Goal: Task Accomplishment & Management: Use online tool/utility

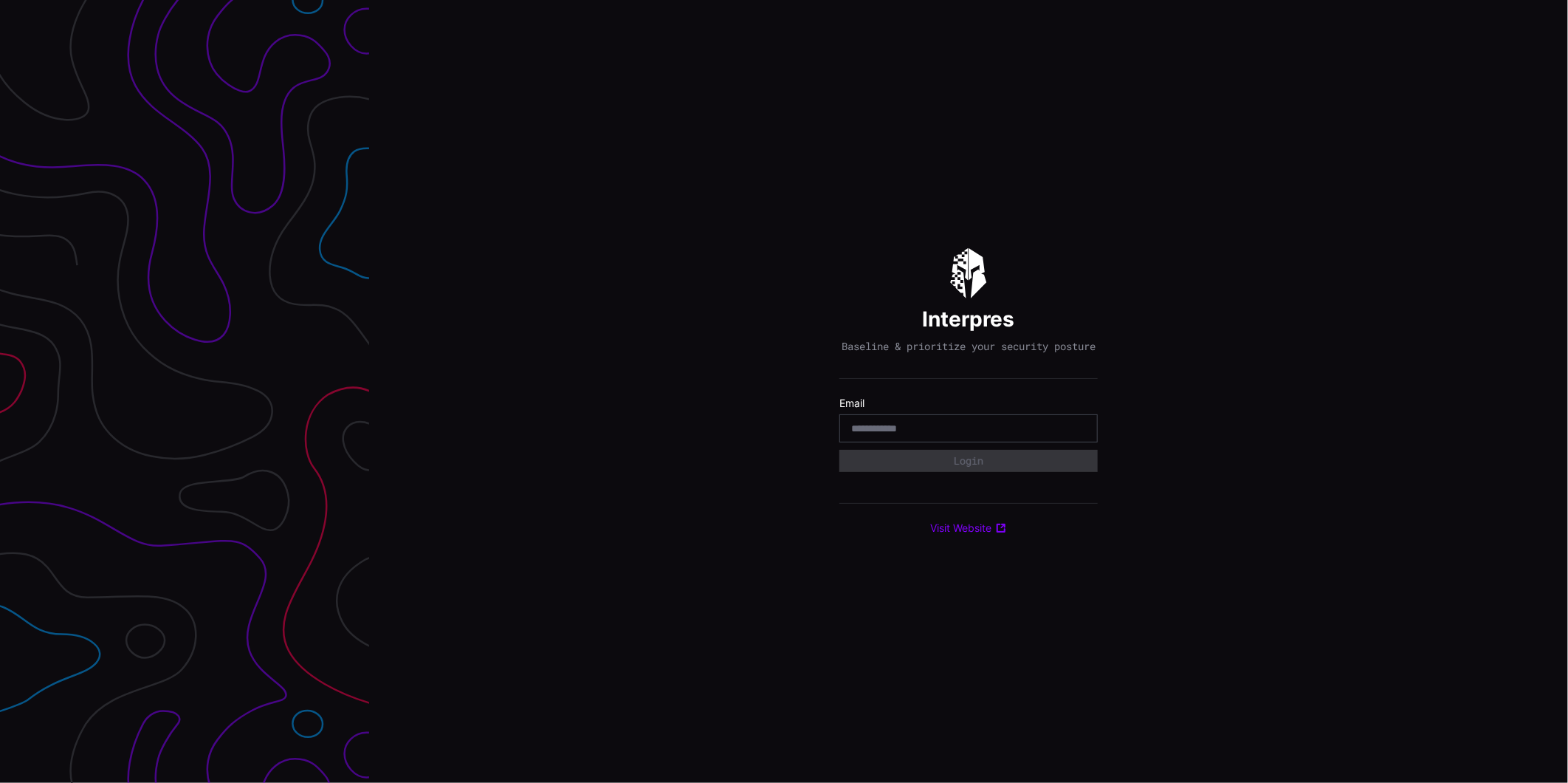
click at [931, 423] on div at bounding box center [969, 428] width 259 height 28
click at [932, 435] on input "email" at bounding box center [969, 428] width 235 height 13
type input "**********"
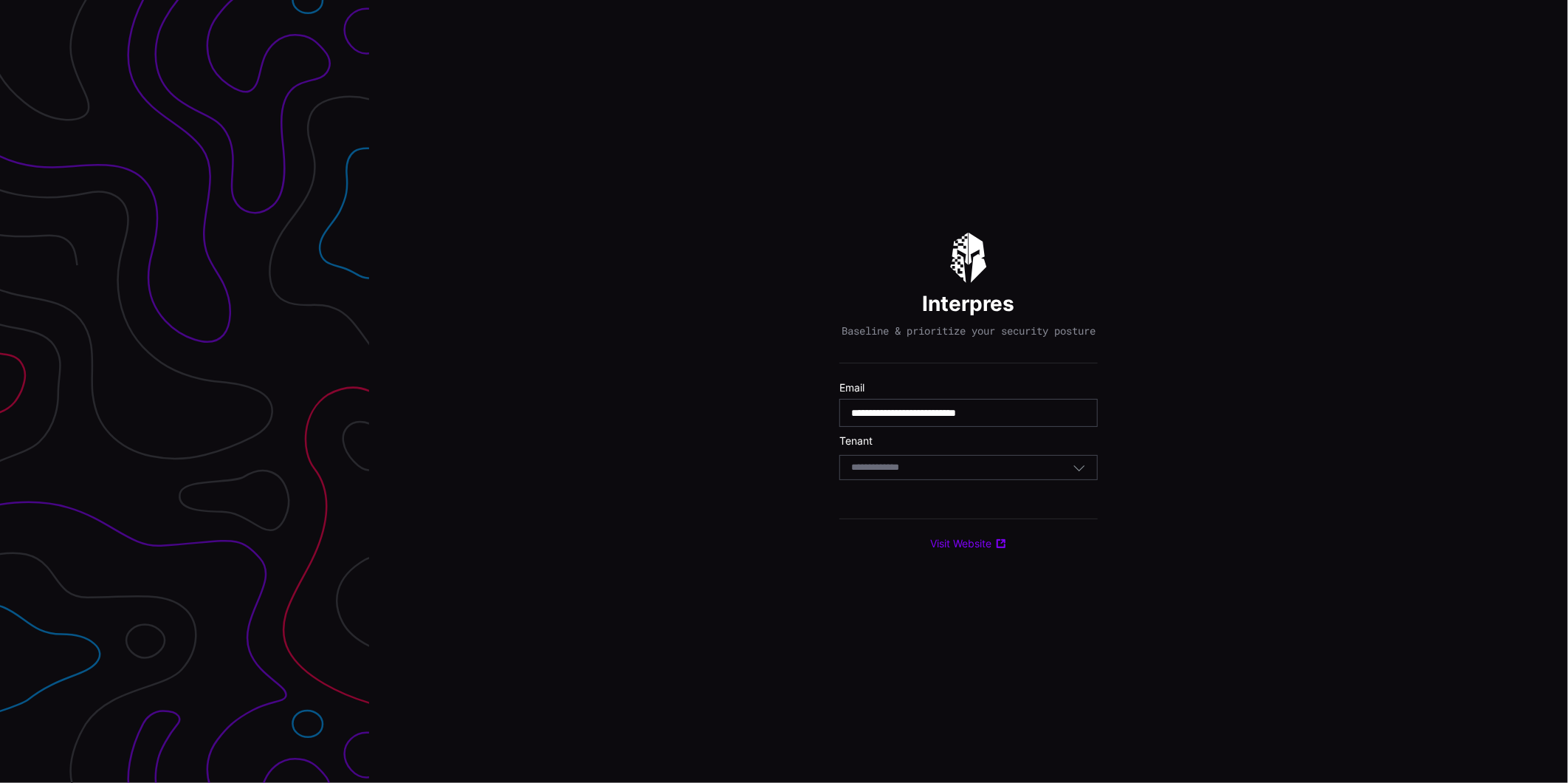
click at [953, 473] on div "Select Tenant" at bounding box center [961, 467] width 222 height 13
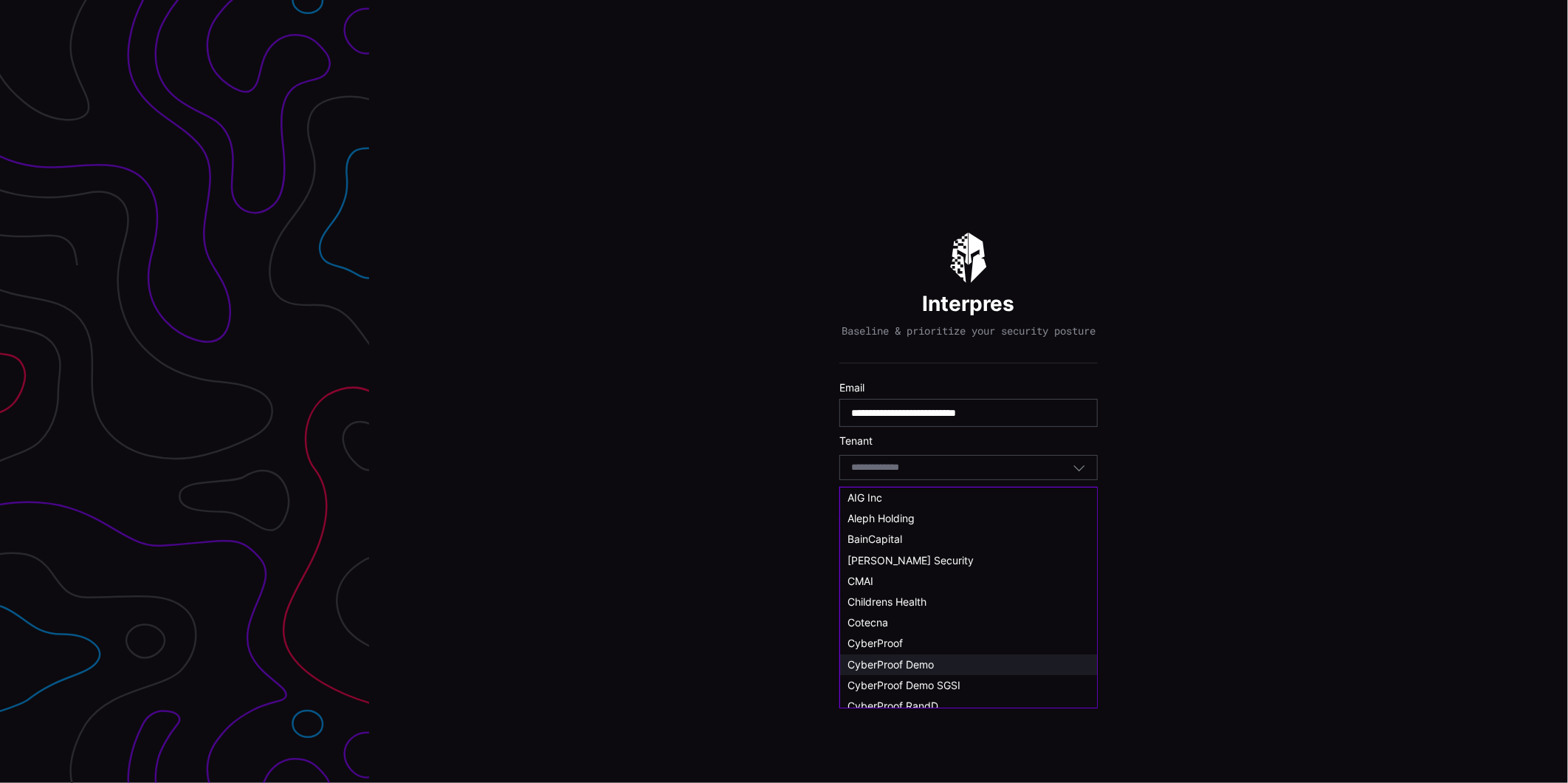
click at [908, 654] on div "CyberProof Demo" at bounding box center [969, 665] width 257 height 20
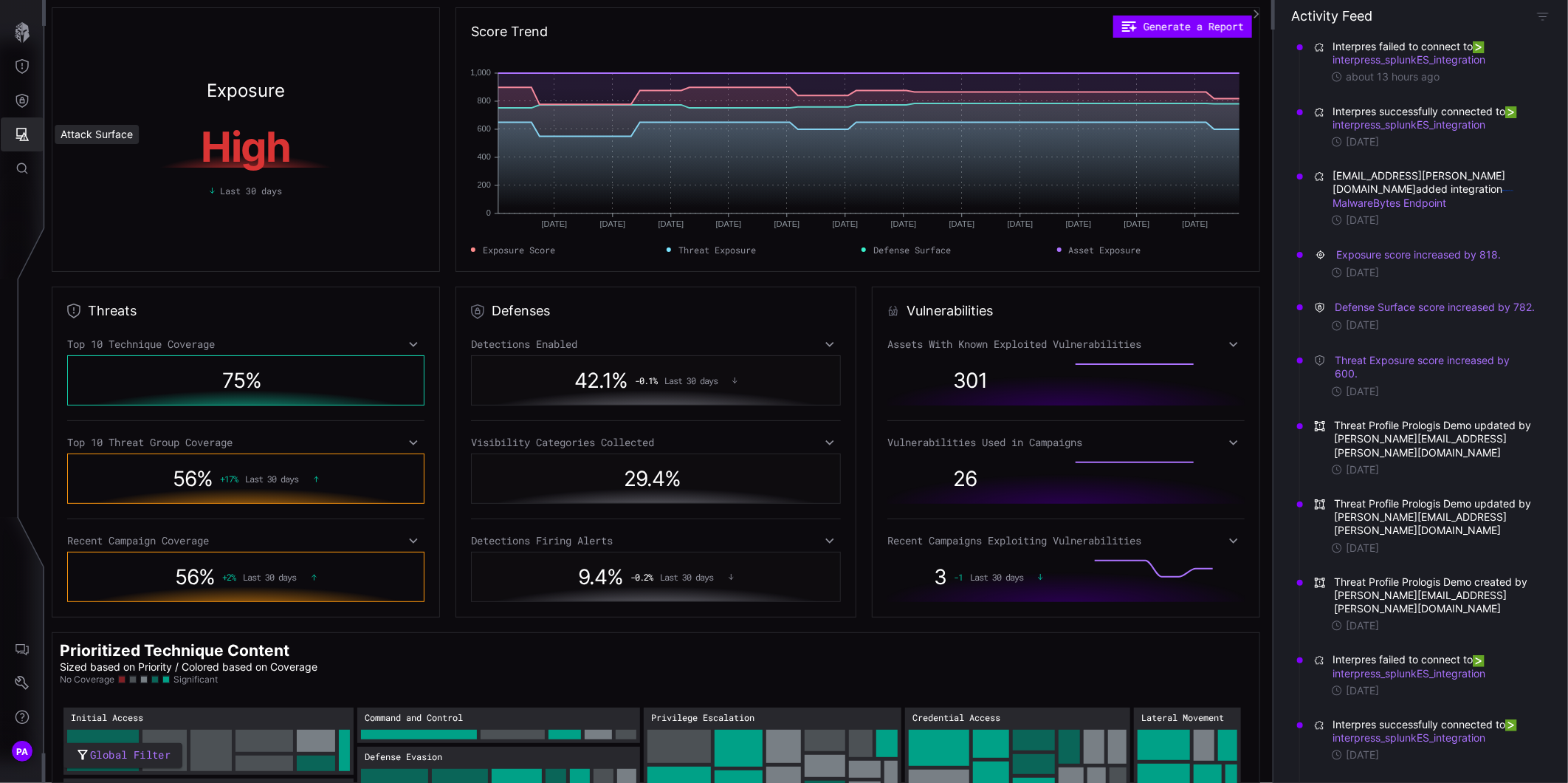
click at [24, 129] on icon "Attack Surface" at bounding box center [22, 134] width 15 height 15
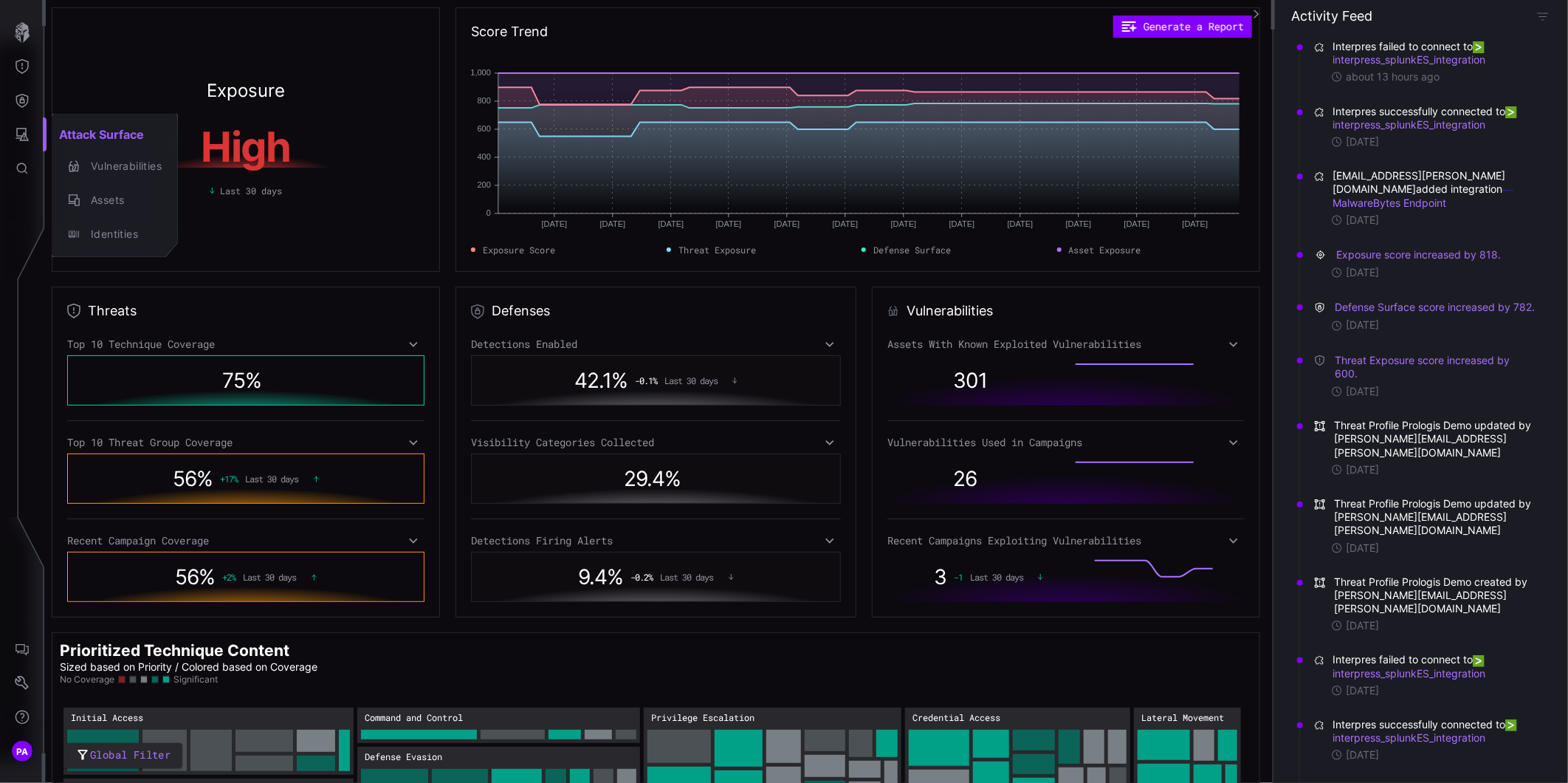
click at [19, 107] on div at bounding box center [784, 391] width 1568 height 783
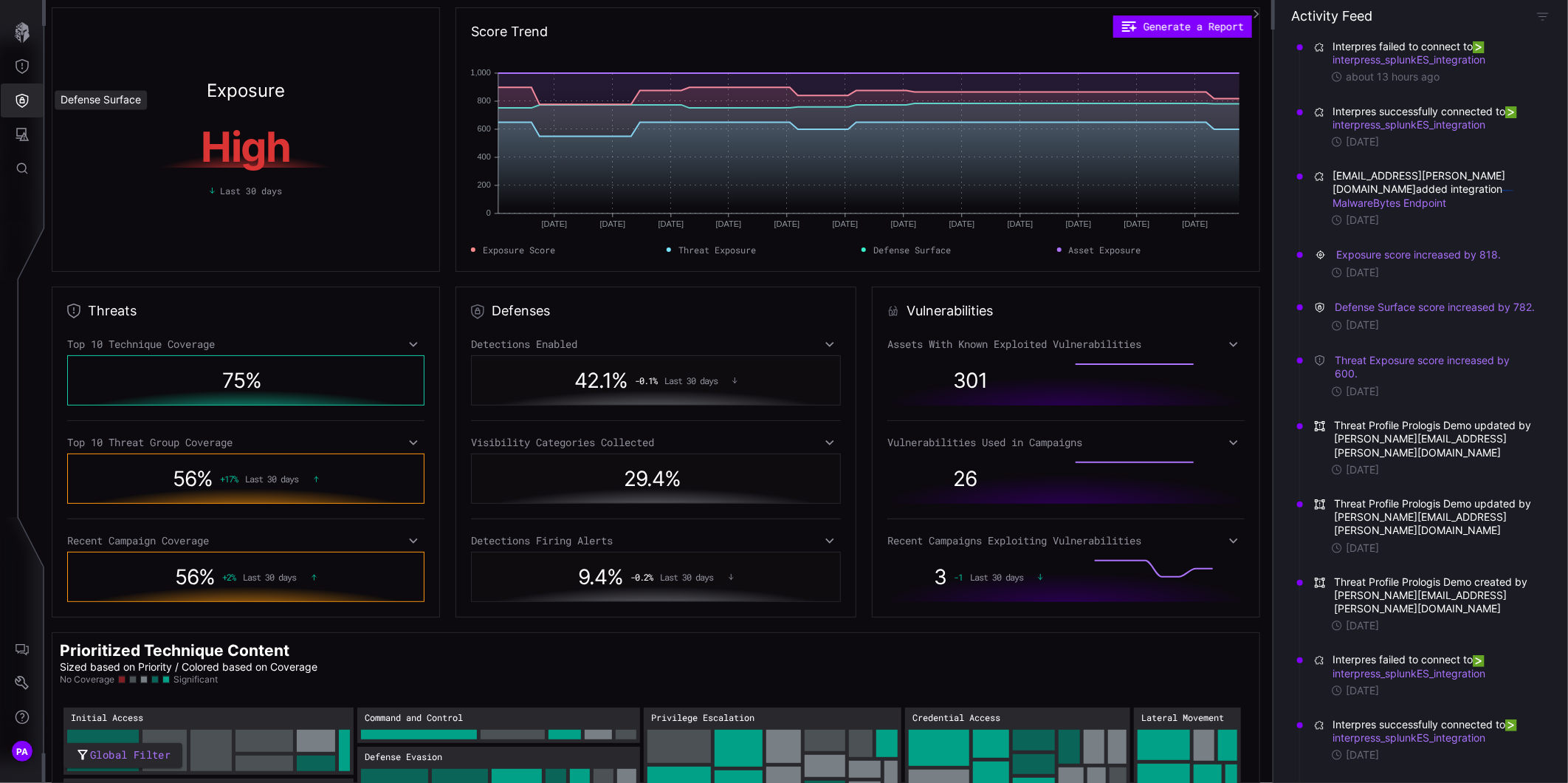
click at [19, 104] on icon "Defense Surface" at bounding box center [22, 100] width 15 height 15
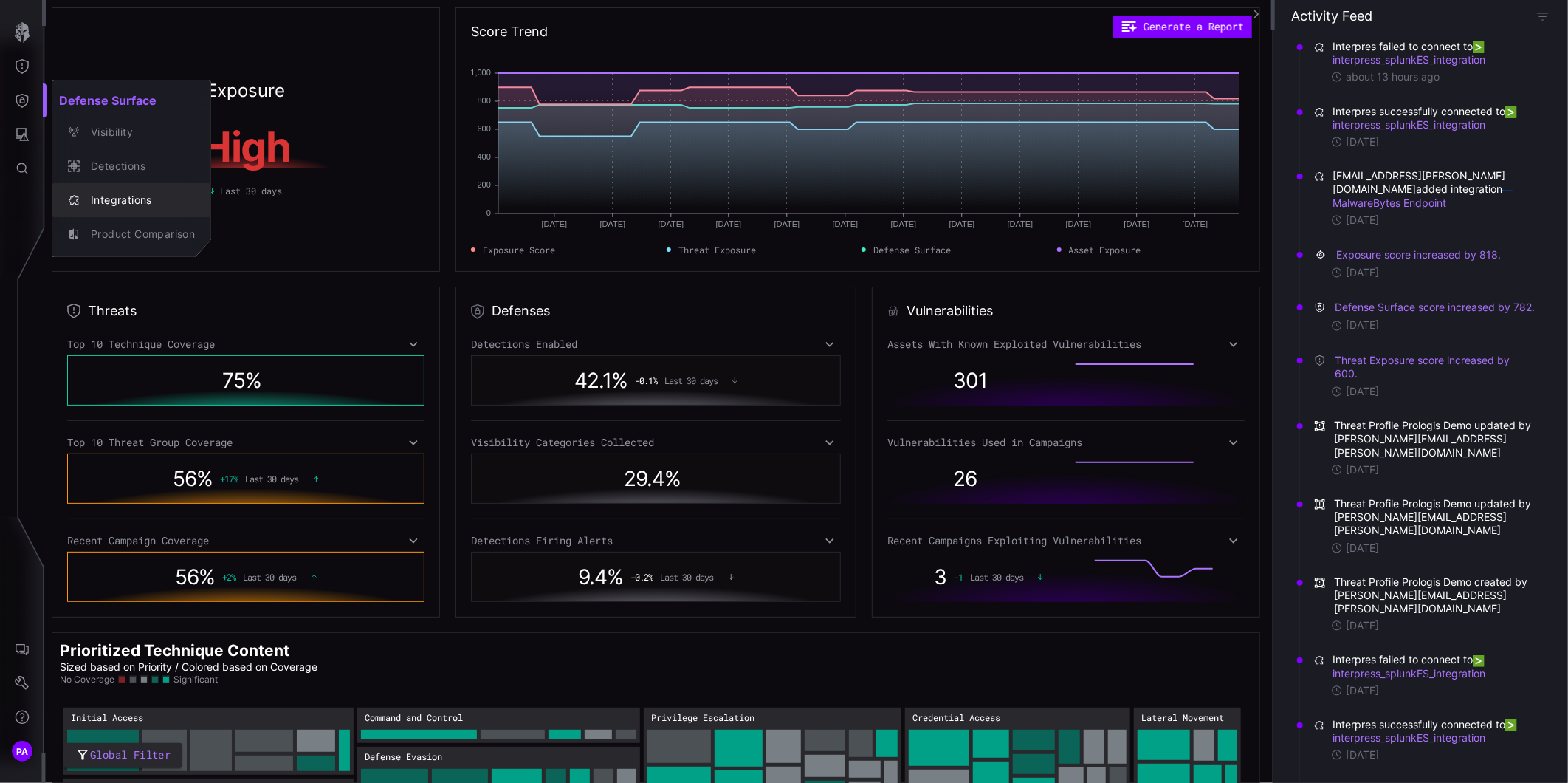
click at [107, 195] on div "Integrations" at bounding box center [139, 201] width 111 height 19
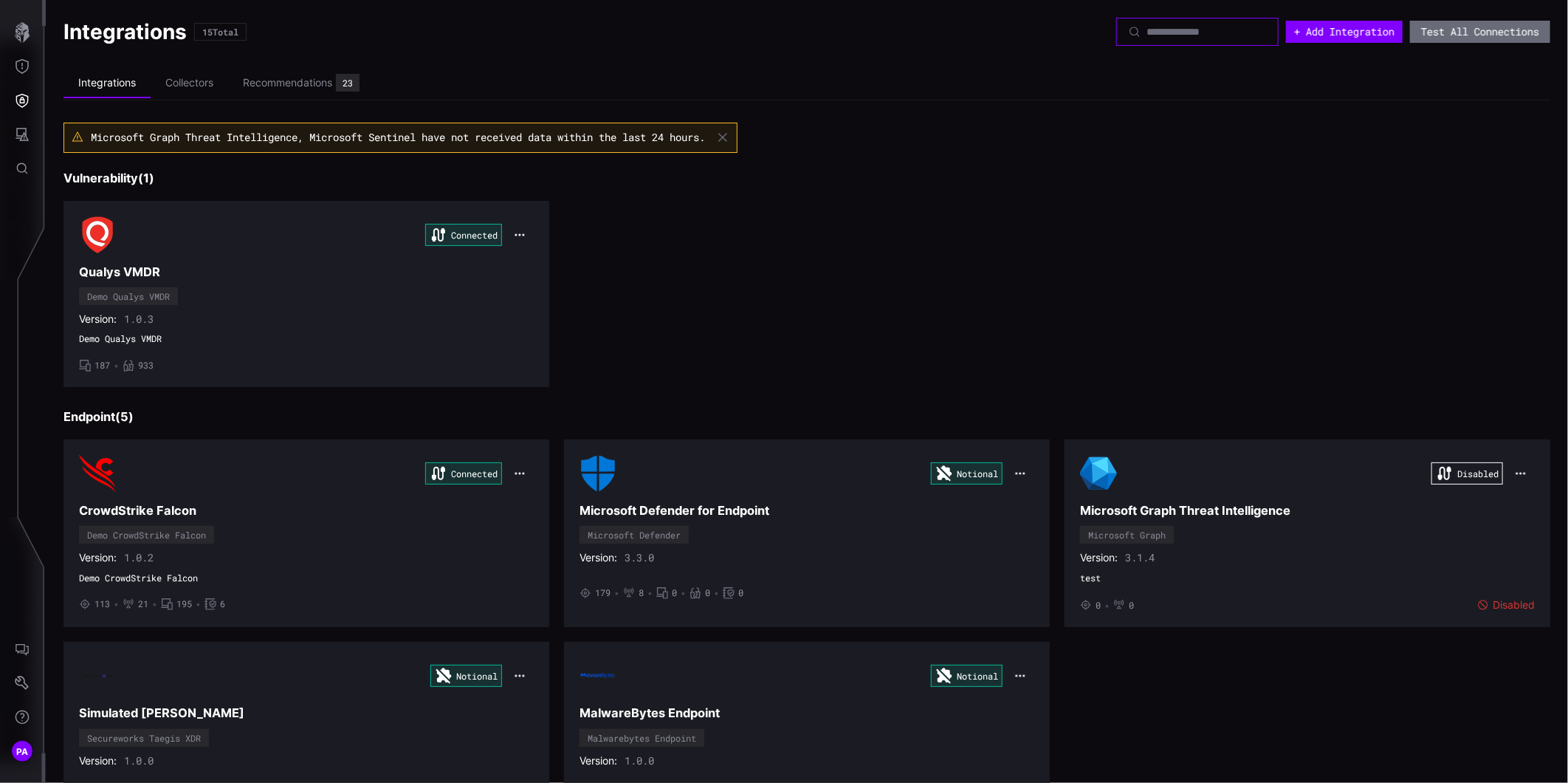
click at [1221, 34] on input at bounding box center [1198, 31] width 103 height 13
click at [1311, 31] on button "+ Add Integration" at bounding box center [1344, 31] width 110 height 21
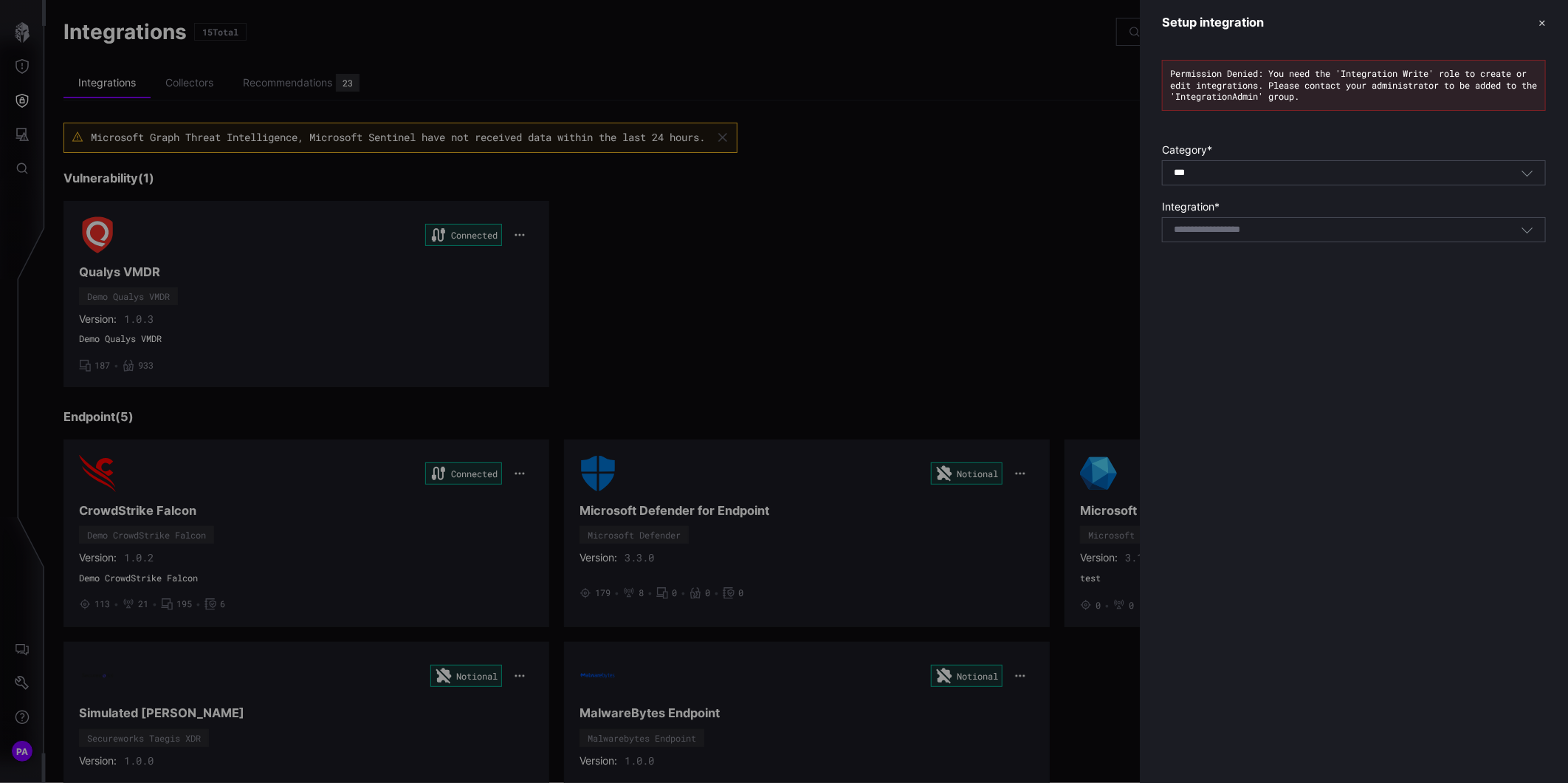
click at [1276, 246] on div "Permission Denied: You need the 'Integration Write' role to create or edit inte…" at bounding box center [1354, 154] width 428 height 219
click at [1273, 230] on input at bounding box center [1226, 230] width 105 height 13
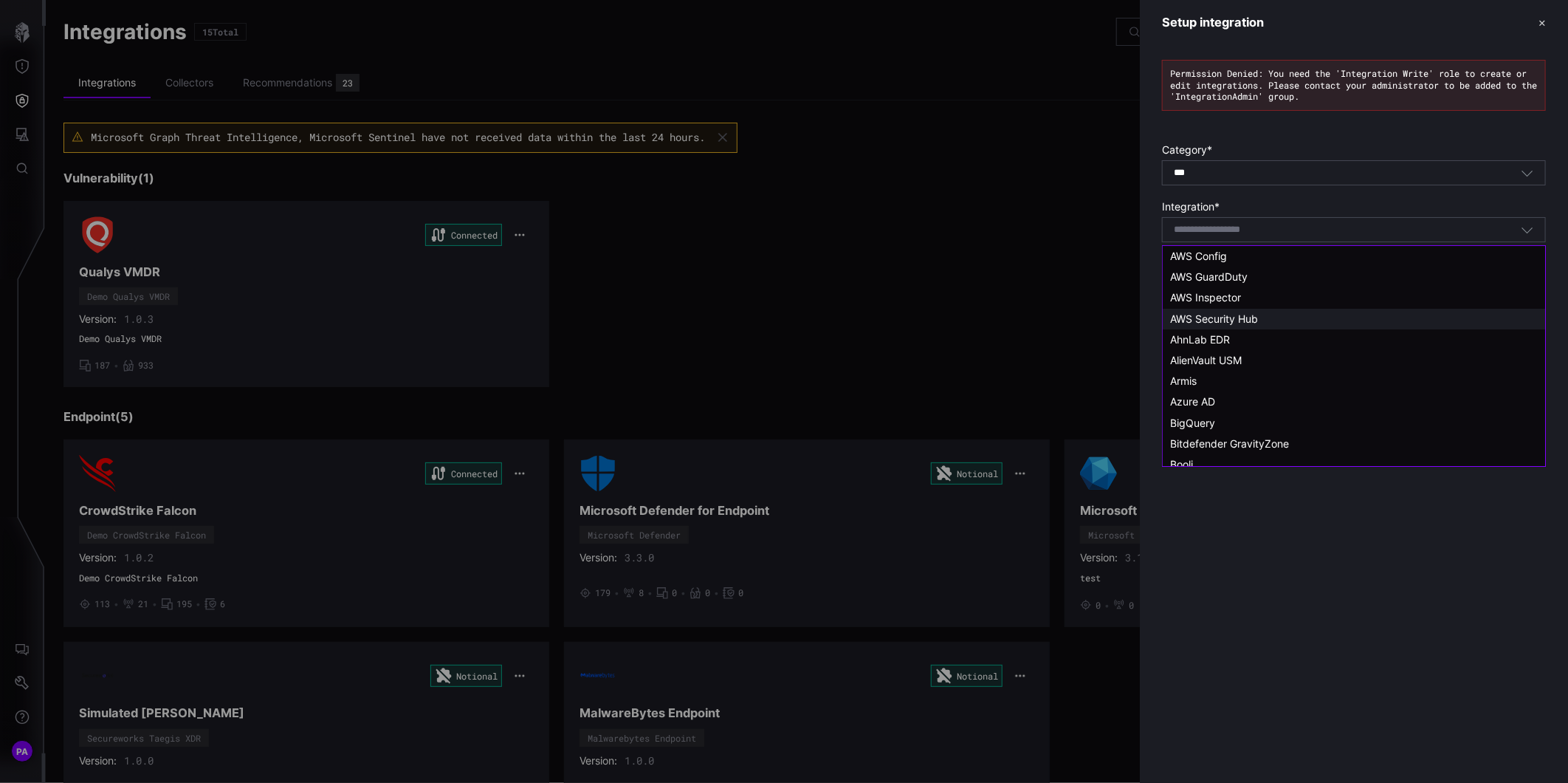
scroll to position [82, 0]
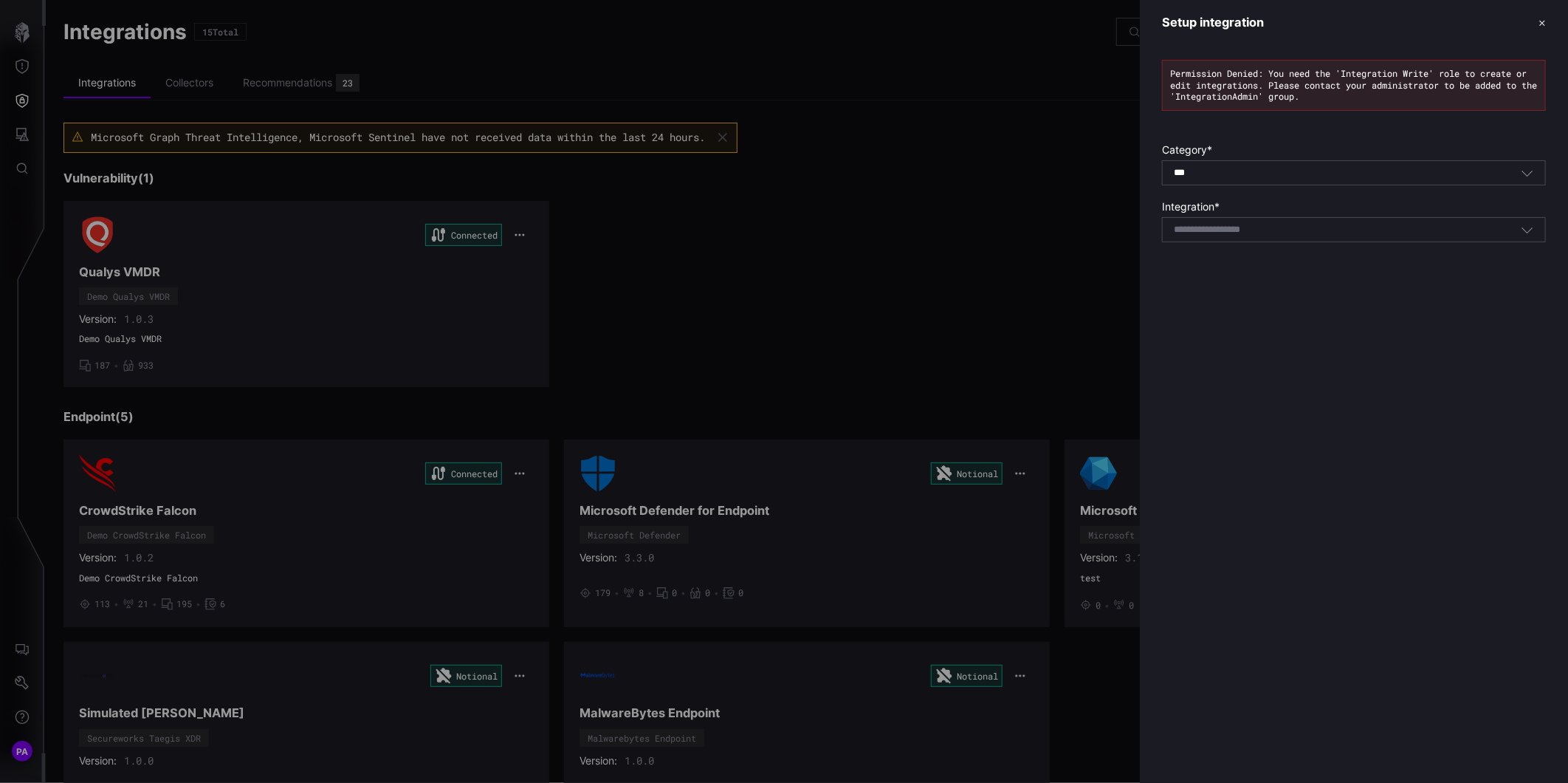
click at [1224, 168] on div "*** All" at bounding box center [1354, 172] width 384 height 25
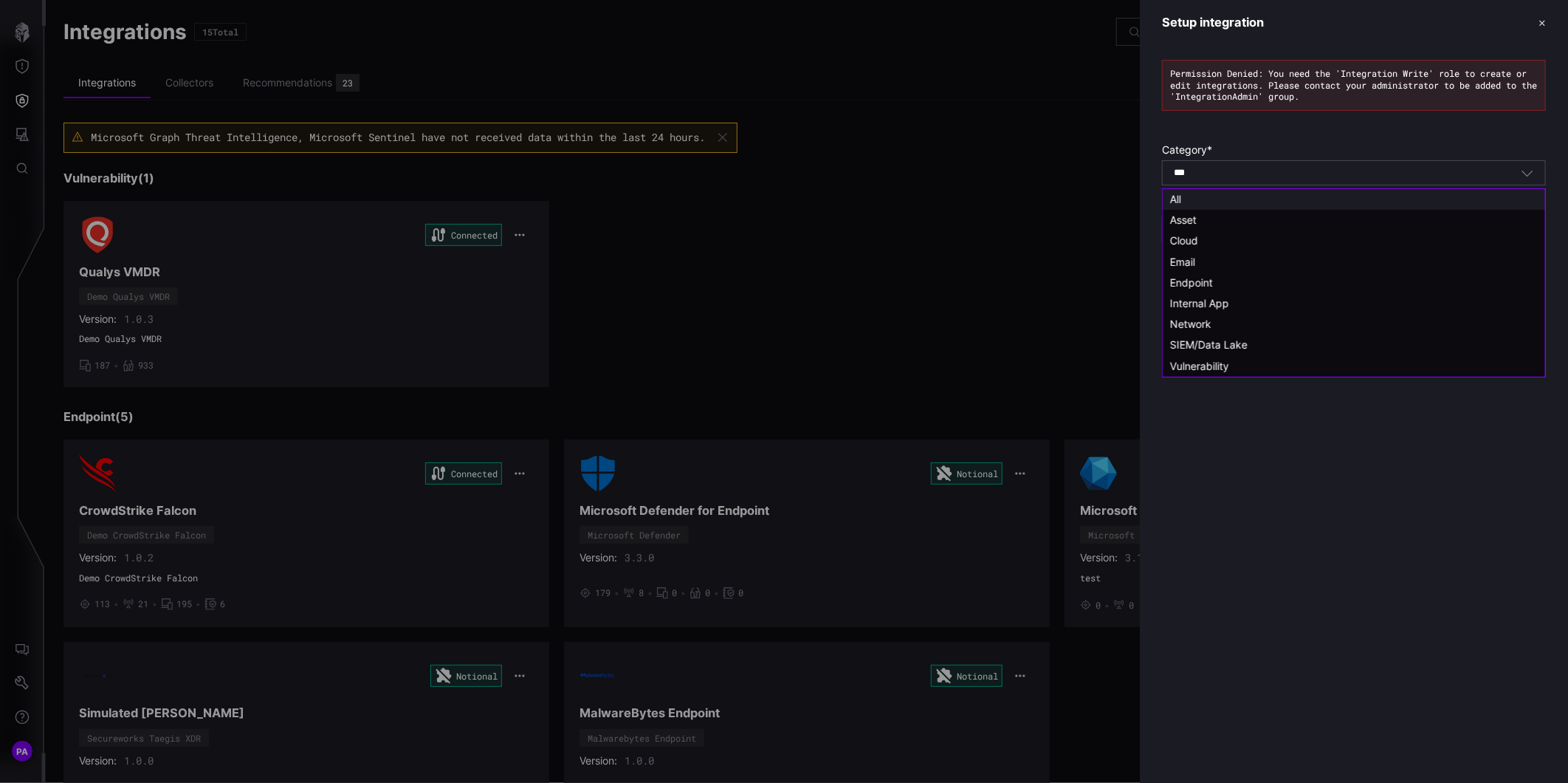
click at [1219, 179] on div "*** All" at bounding box center [1347, 172] width 347 height 13
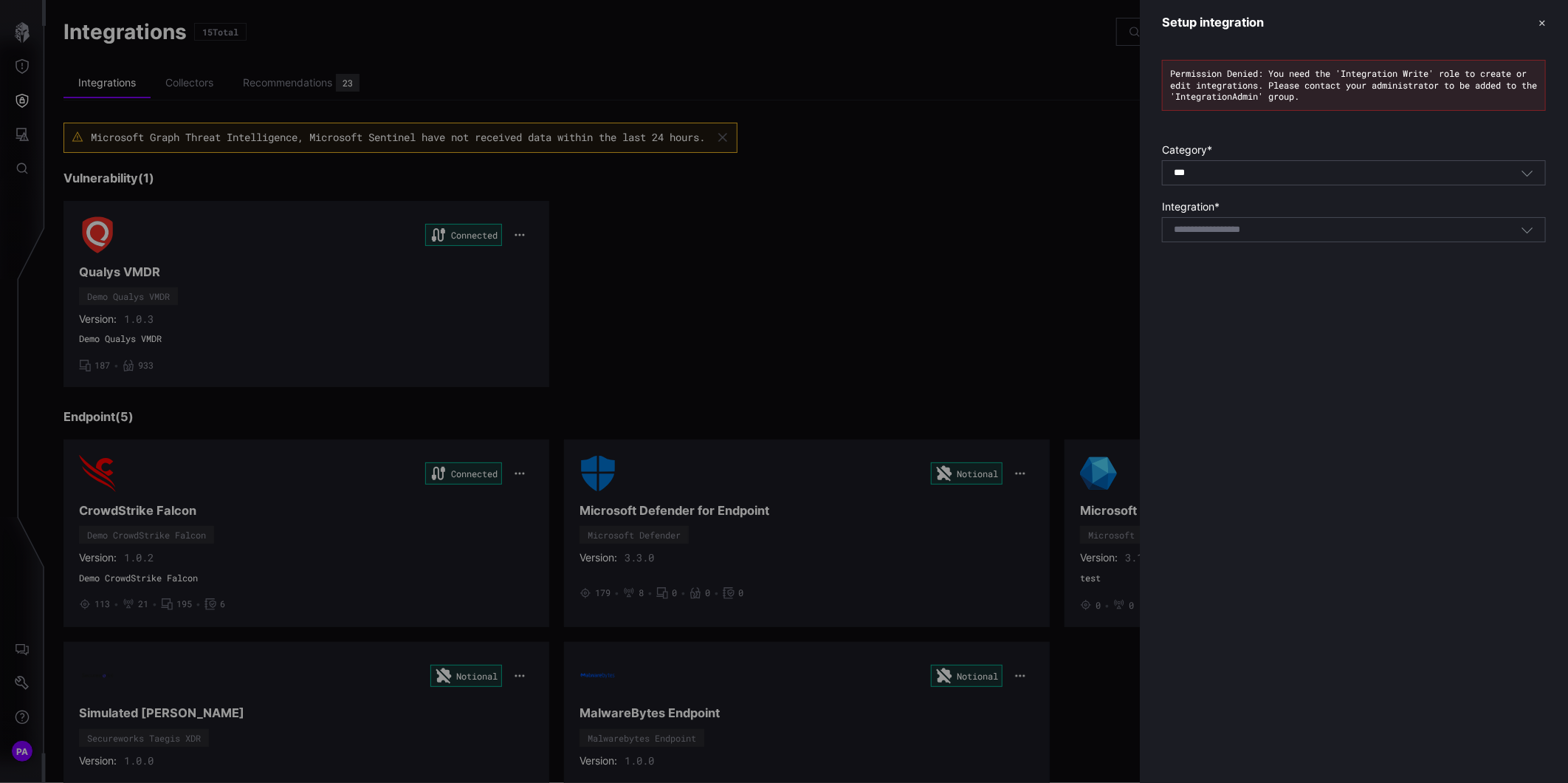
click at [1351, 147] on label "Category *" at bounding box center [1354, 150] width 384 height 13
click at [1291, 245] on div "Permission Denied: You need the 'Integration Write' role to create or edit inte…" at bounding box center [1354, 154] width 428 height 219
click at [1287, 236] on div "Select integration" at bounding box center [1347, 229] width 347 height 13
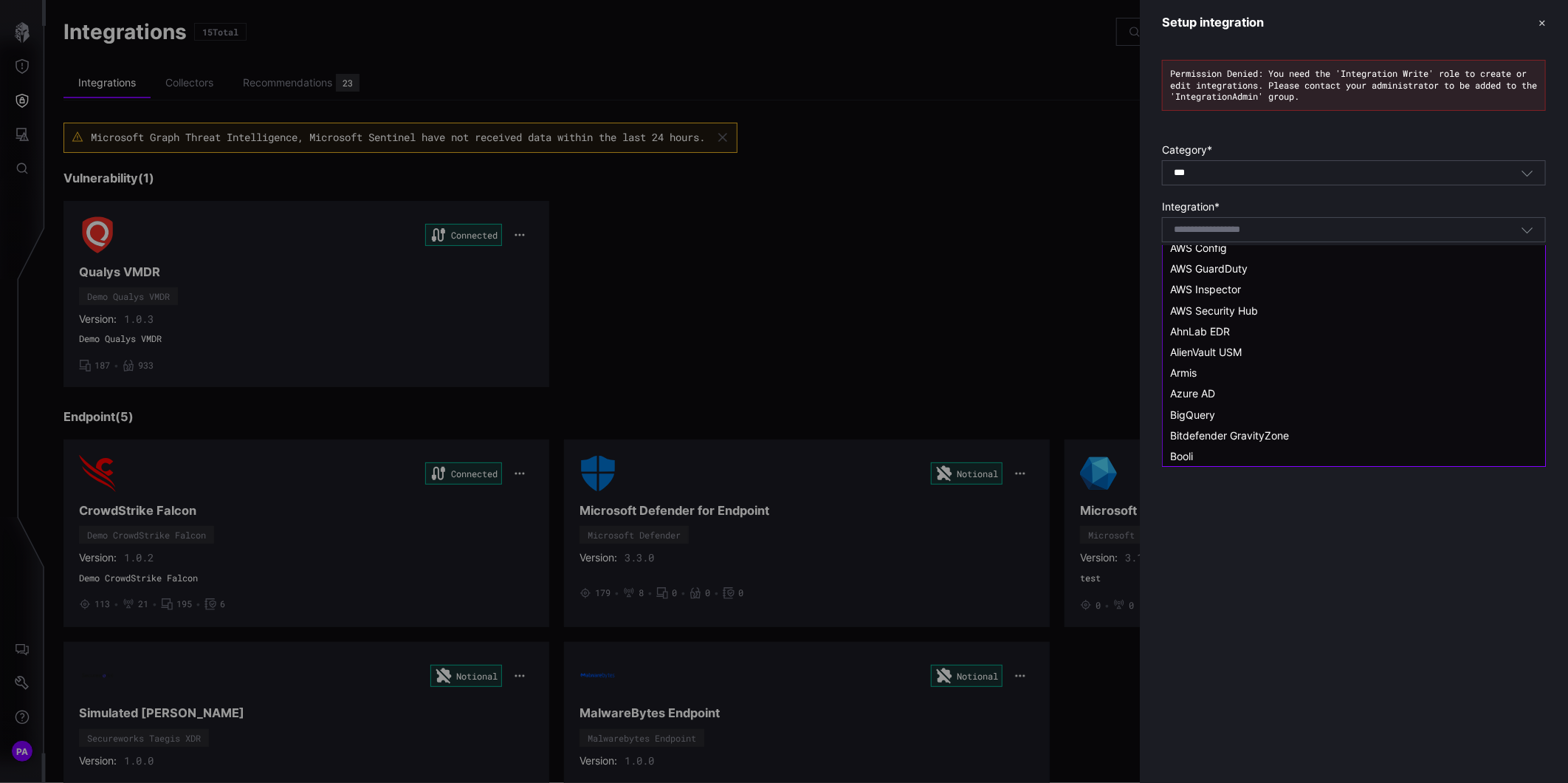
scroll to position [0, 0]
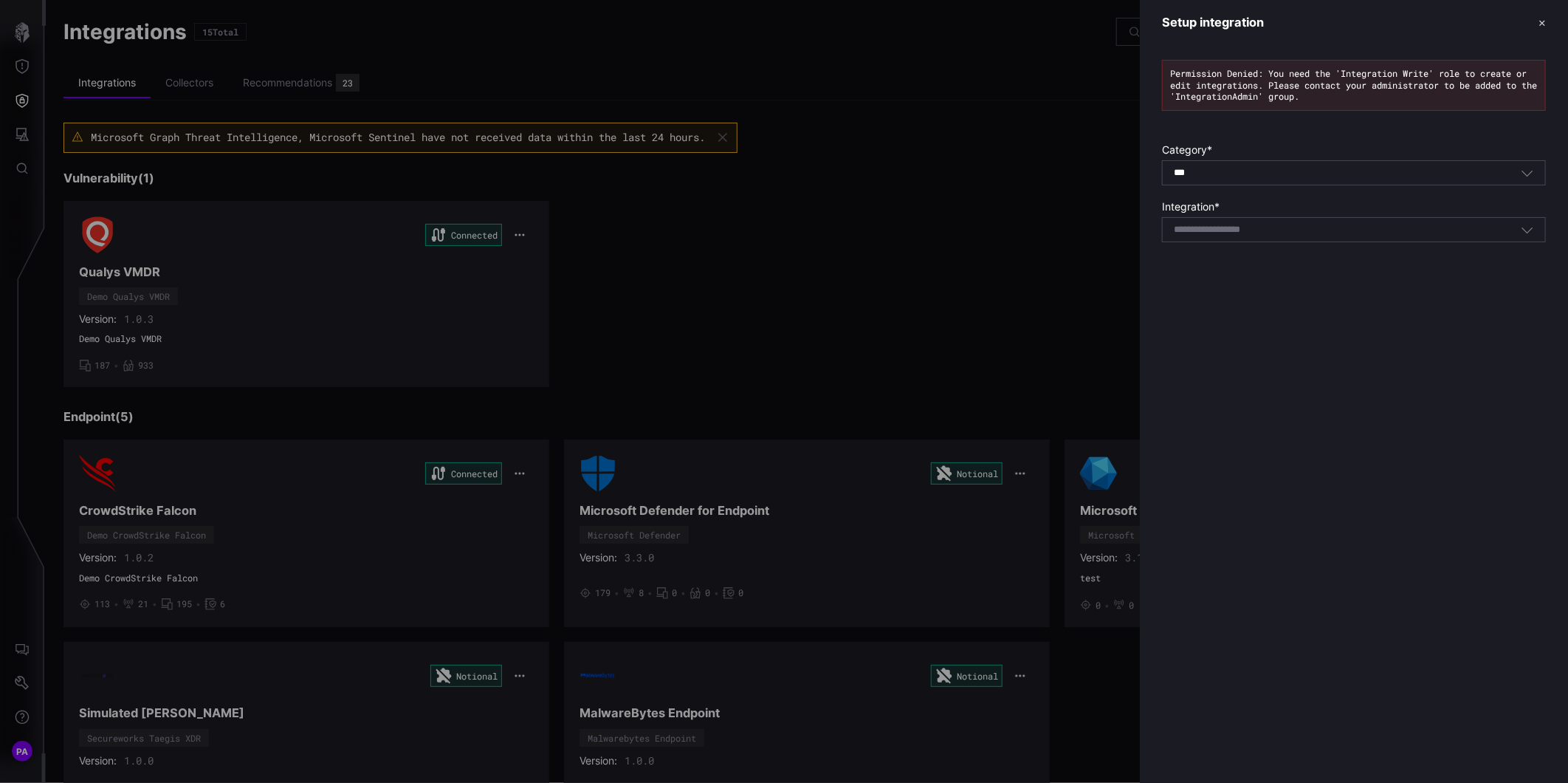
click at [1235, 502] on div "Setup integration ✕ Permission Denied: You need the 'Integration Write' role to…" at bounding box center [1354, 391] width 428 height 783
